Goal: Information Seeking & Learning: Learn about a topic

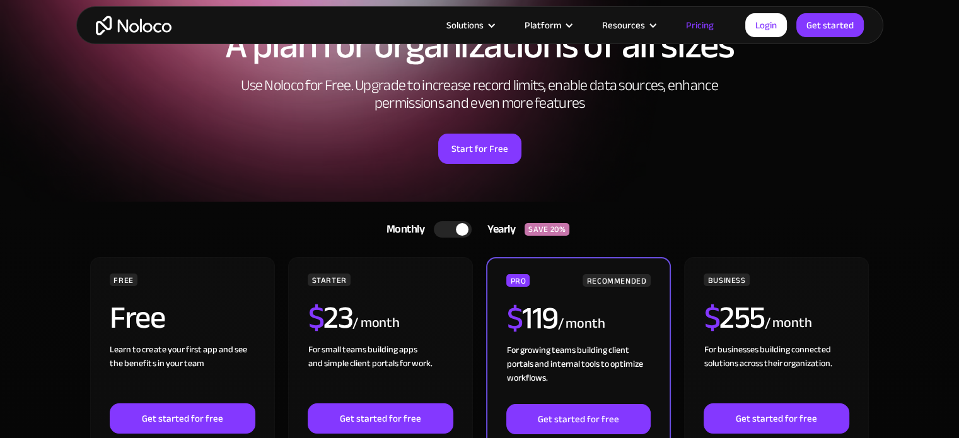
click at [189, 241] on div "Monthly Yearly SAVE 20% Monthly Yearly SAVE 20%" at bounding box center [480, 229] width 782 height 30
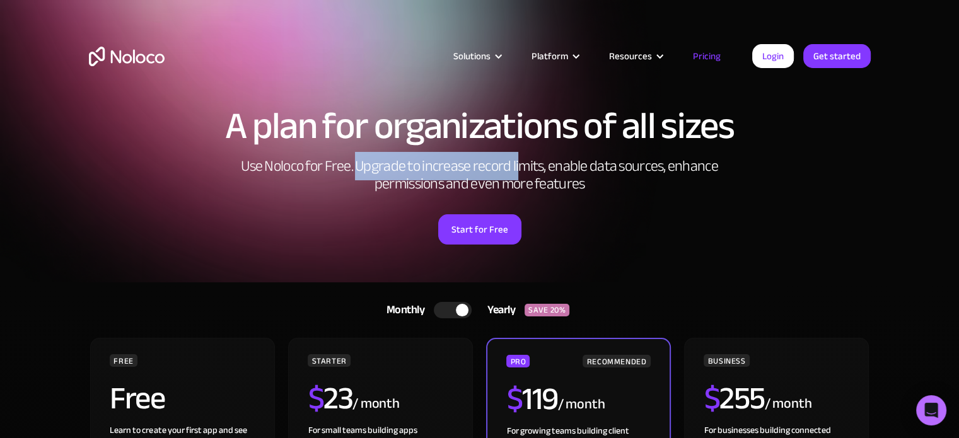
drag, startPoint x: 358, startPoint y: 168, endPoint x: 518, endPoint y: 169, distance: 159.5
click at [518, 169] on h2 "Use Noloco for Free. Upgrade to increase record limits, enable data sources, en…" at bounding box center [480, 175] width 504 height 35
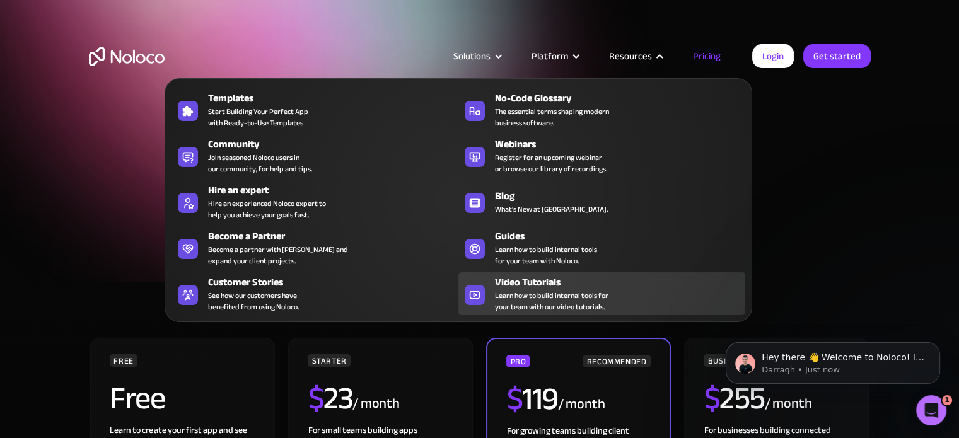
click at [486, 287] on link "Video Tutorials Learn how to build internal tools for your team with our video …" at bounding box center [601, 293] width 287 height 43
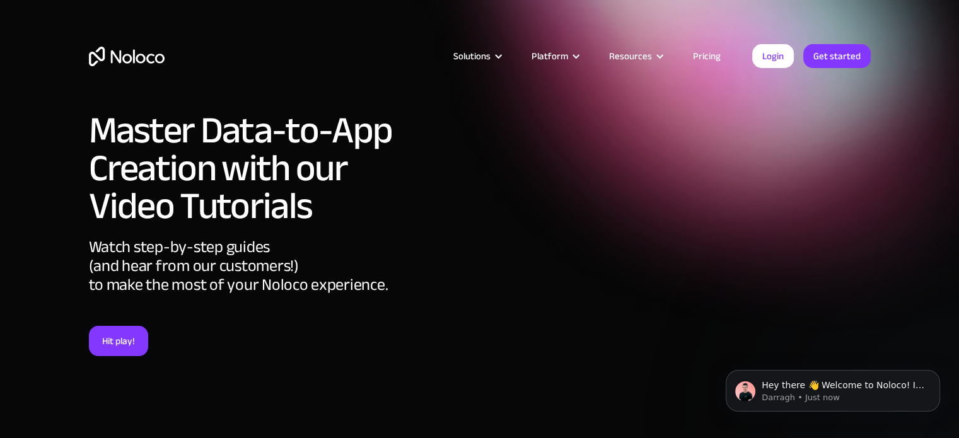
click at [847, 354] on body "Hey there 👋 Welcome to Noloco! If you have any questions, just reply to this me…" at bounding box center [833, 388] width 242 height 78
click at [842, 349] on body "Hey there 👋 Welcome to Noloco! If you have any questions, just reply to this me…" at bounding box center [833, 388] width 242 height 78
